Goal: Task Accomplishment & Management: Manage account settings

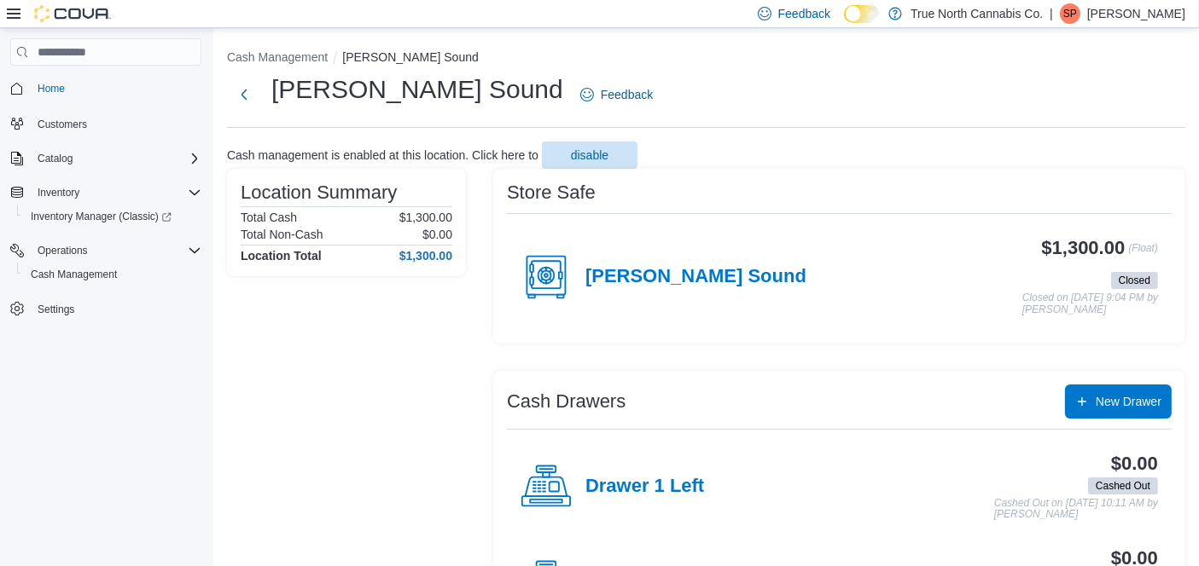
click at [1145, 15] on p "Sandi Pew" at bounding box center [1136, 13] width 98 height 20
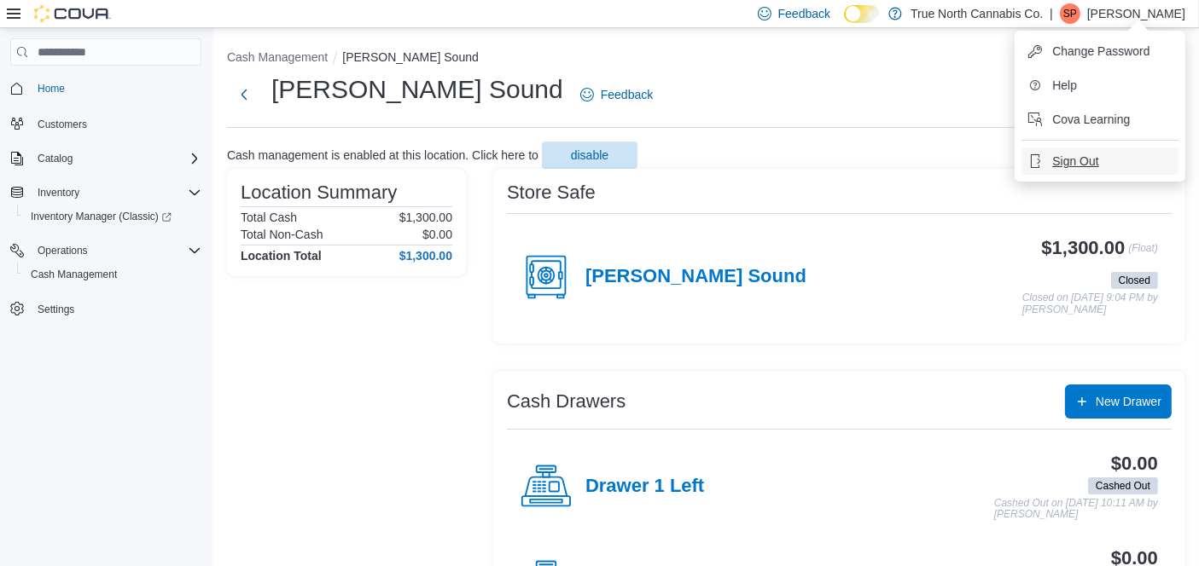
click at [1067, 160] on span "Sign Out" at bounding box center [1075, 161] width 46 height 17
